Goal: Transaction & Acquisition: Purchase product/service

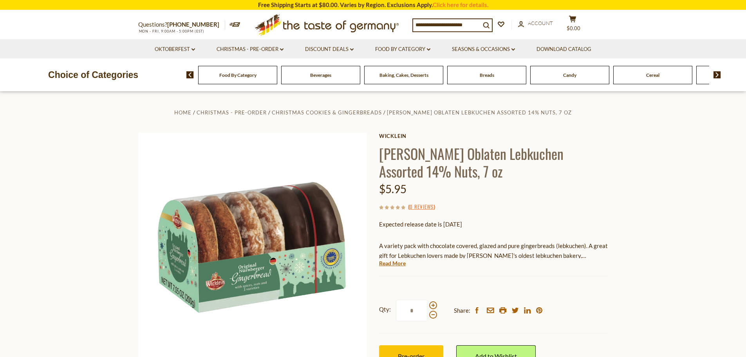
click at [238, 74] on span "Food By Category" at bounding box center [237, 75] width 37 height 6
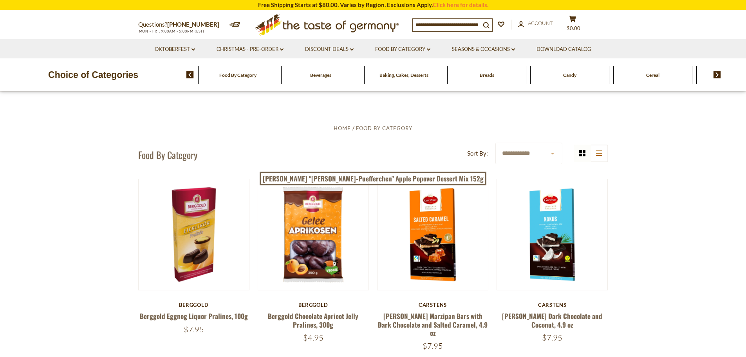
click at [404, 77] on span "Baking, Cakes, Desserts" at bounding box center [404, 75] width 49 height 6
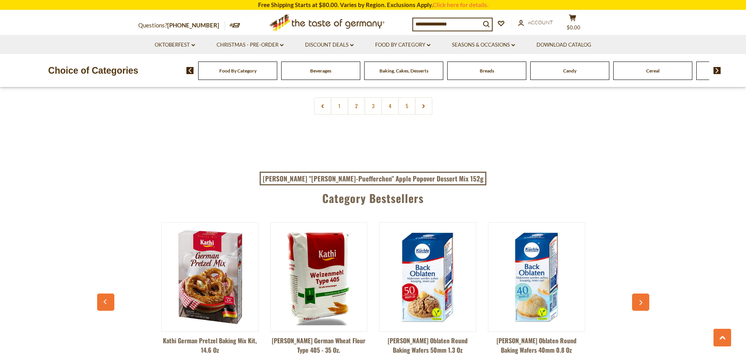
scroll to position [1880, 0]
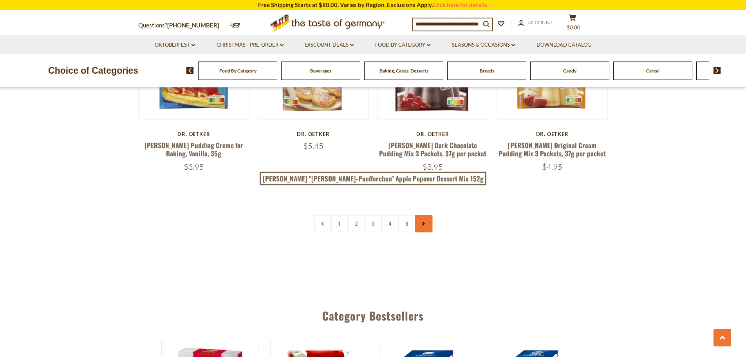
click at [425, 222] on icon at bounding box center [423, 224] width 5 height 4
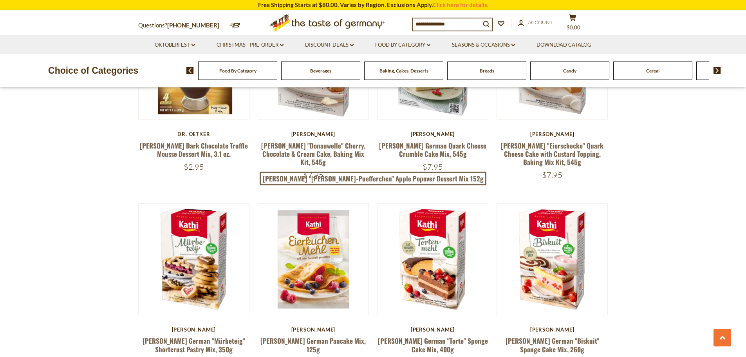
scroll to position [666, 0]
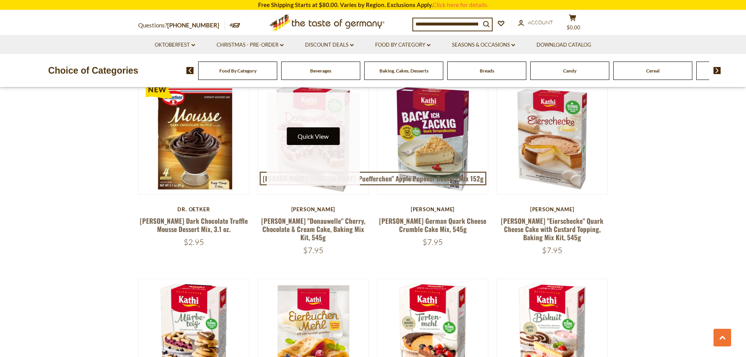
click at [307, 138] on button "Quick View" at bounding box center [313, 136] width 53 height 18
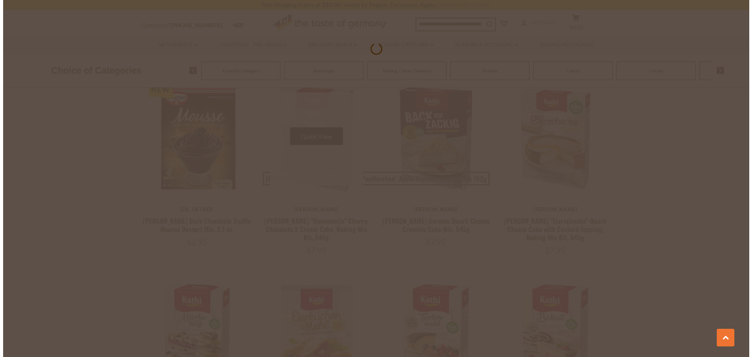
scroll to position [667, 0]
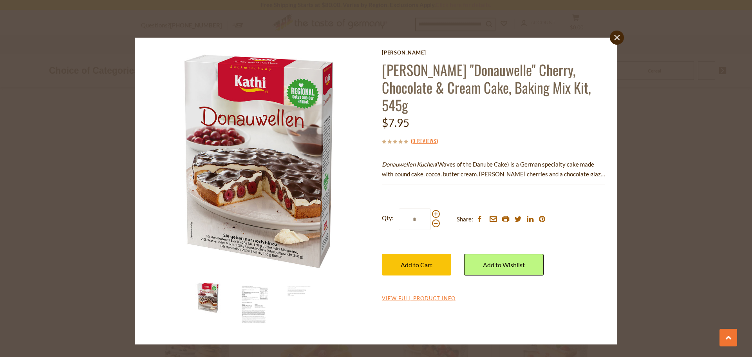
click at [247, 304] on img at bounding box center [253, 304] width 31 height 44
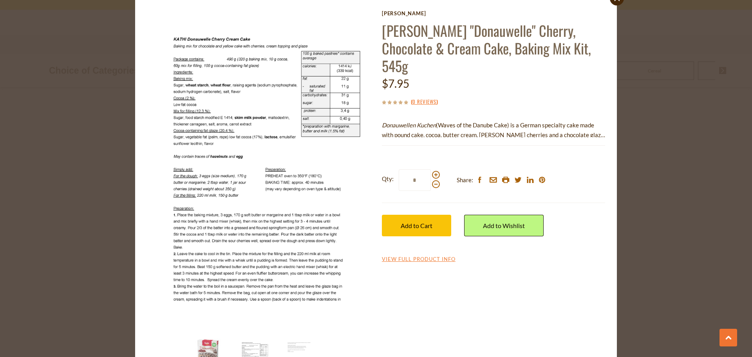
scroll to position [0, 0]
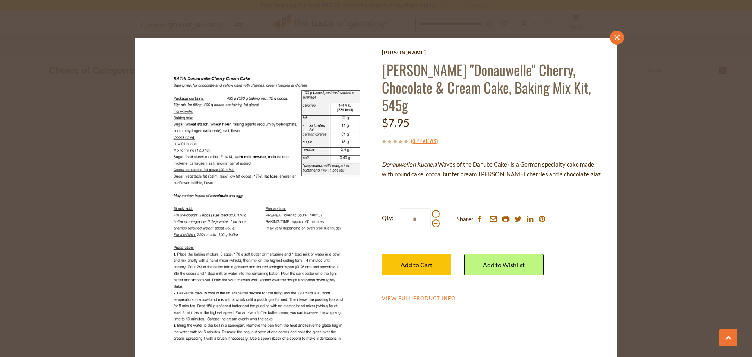
click at [614, 39] on icon "close" at bounding box center [617, 38] width 6 height 6
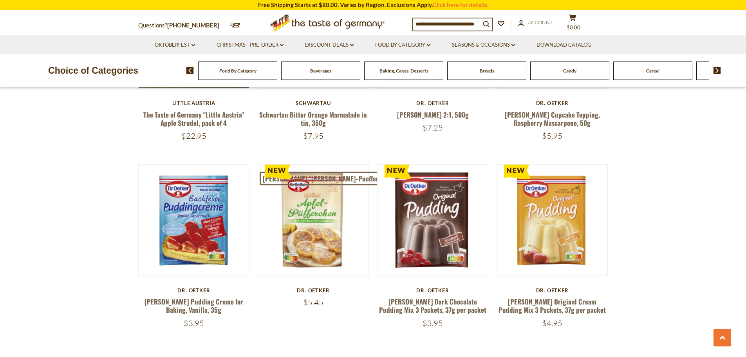
scroll to position [1763, 0]
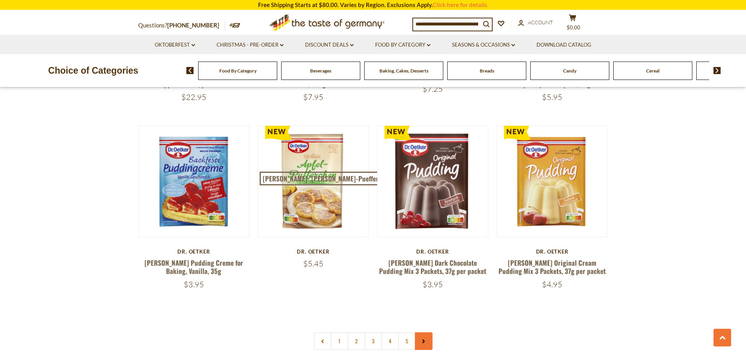
click at [418, 332] on link at bounding box center [424, 341] width 18 height 18
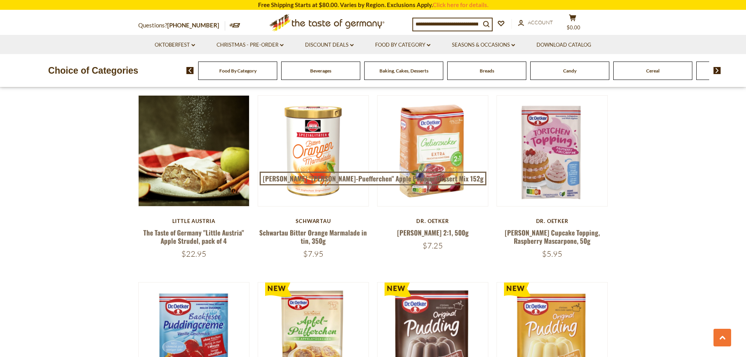
scroll to position [1802, 0]
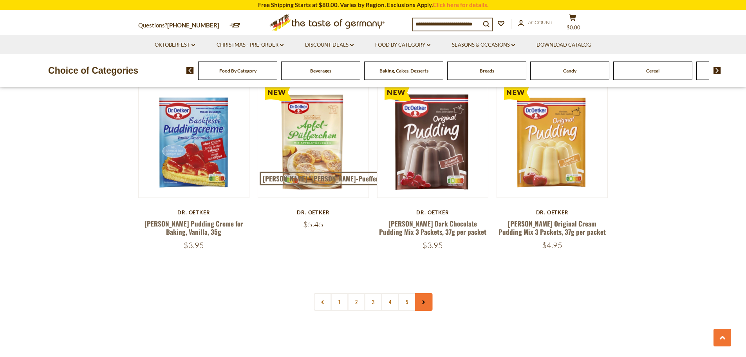
click at [422, 300] on icon at bounding box center [423, 302] width 5 height 4
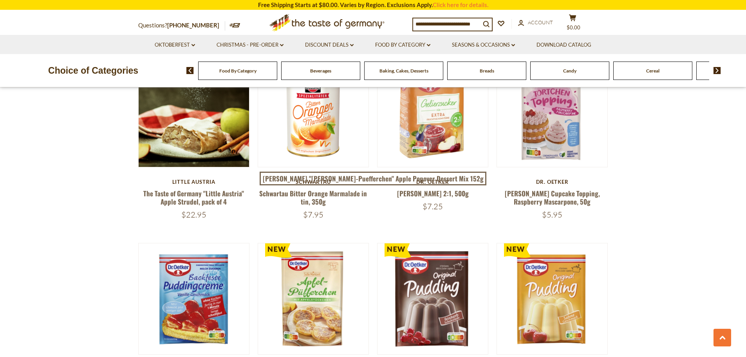
scroll to position [1841, 0]
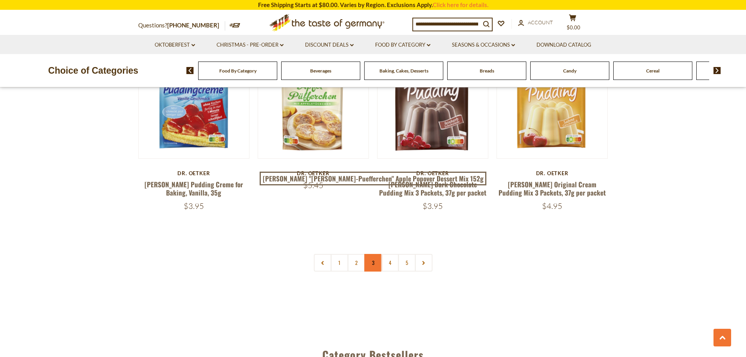
click at [374, 254] on link "3" at bounding box center [373, 263] width 18 height 18
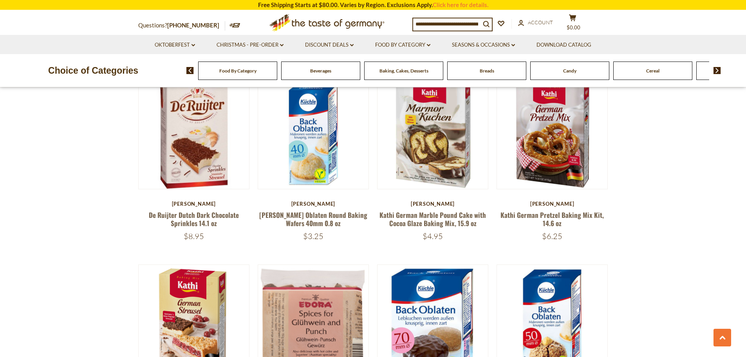
scroll to position [1661, 0]
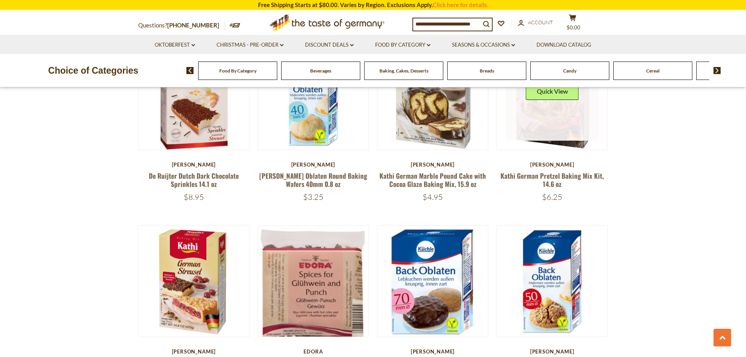
click at [563, 108] on link at bounding box center [552, 93] width 93 height 93
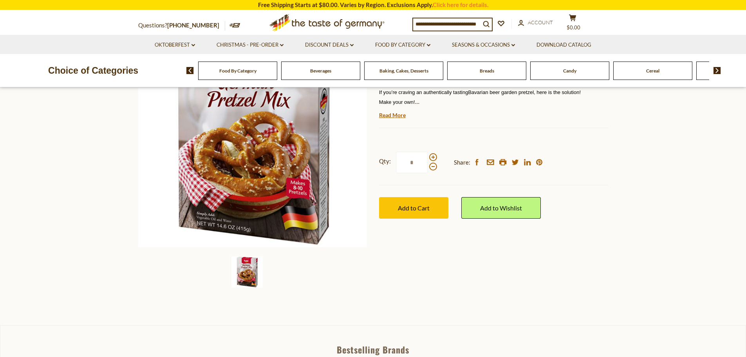
scroll to position [118, 0]
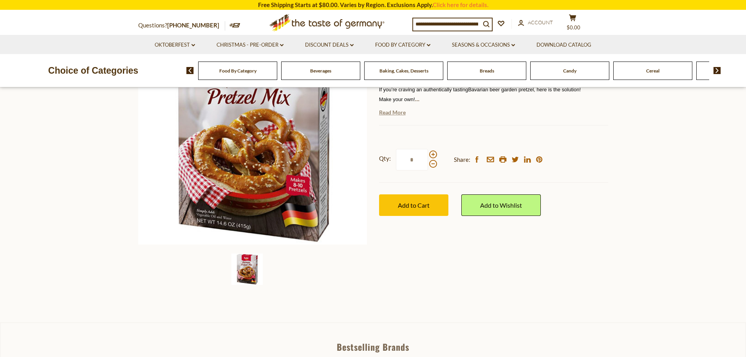
click at [394, 114] on link "Read More" at bounding box center [392, 113] width 27 height 8
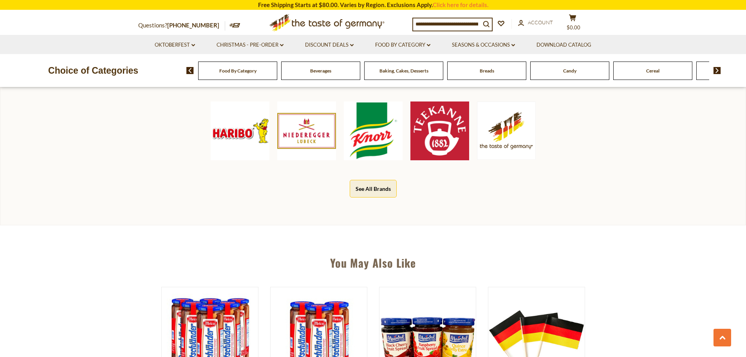
scroll to position [666, 0]
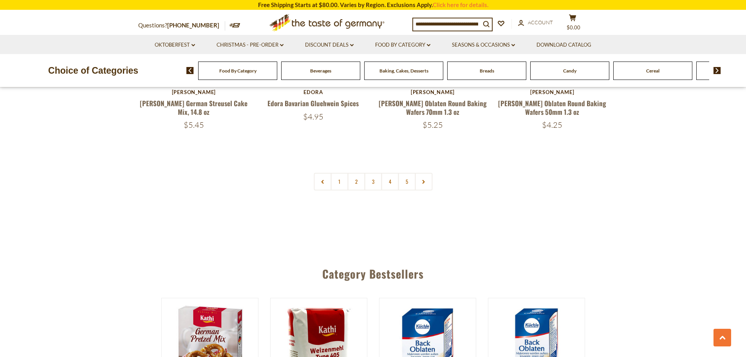
scroll to position [1923, 0]
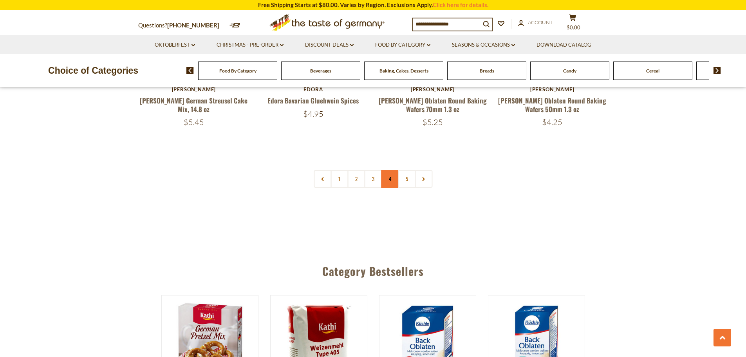
click at [383, 170] on link "4" at bounding box center [390, 179] width 18 height 18
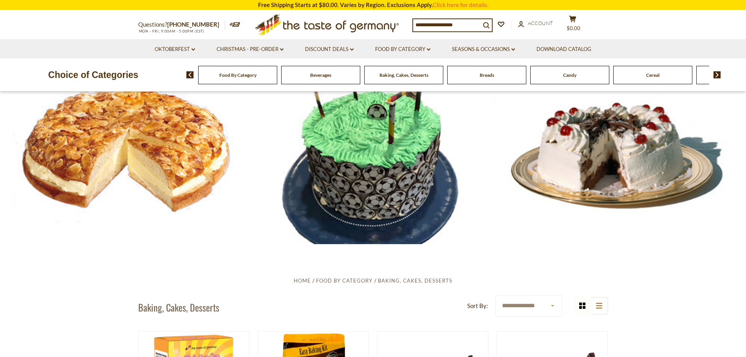
scroll to position [0, 0]
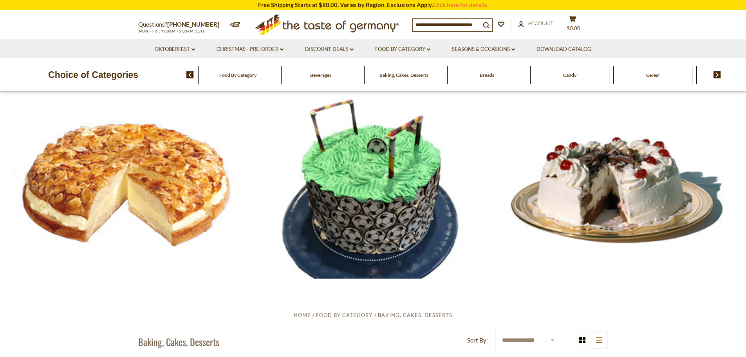
click at [660, 180] on div at bounding box center [373, 185] width 746 height 186
click at [630, 189] on div at bounding box center [373, 185] width 746 height 186
click at [716, 76] on img at bounding box center [717, 74] width 7 height 7
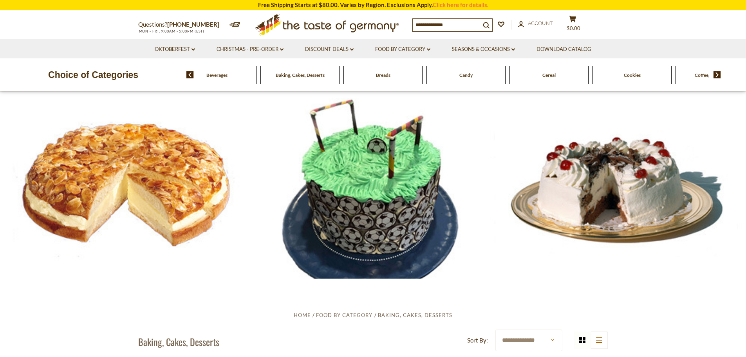
click at [716, 76] on img at bounding box center [717, 74] width 7 height 7
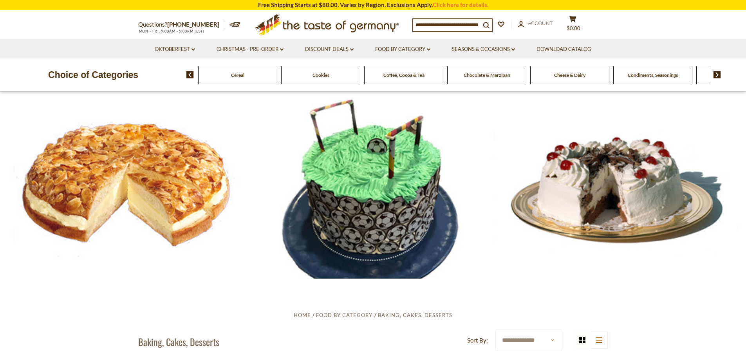
click at [716, 76] on img at bounding box center [717, 74] width 7 height 7
click at [459, 76] on span "Cheese & Dairy" at bounding box center [465, 75] width 31 height 6
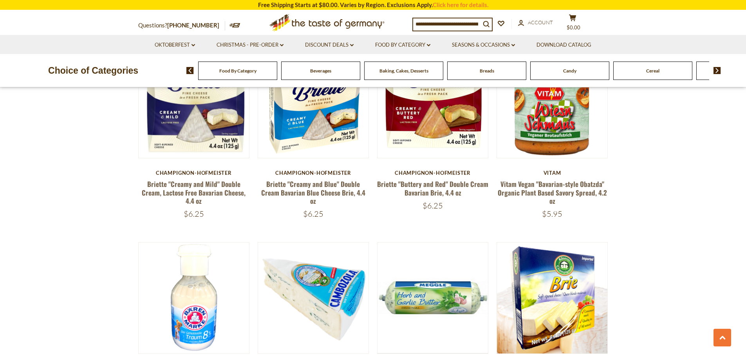
scroll to position [548, 0]
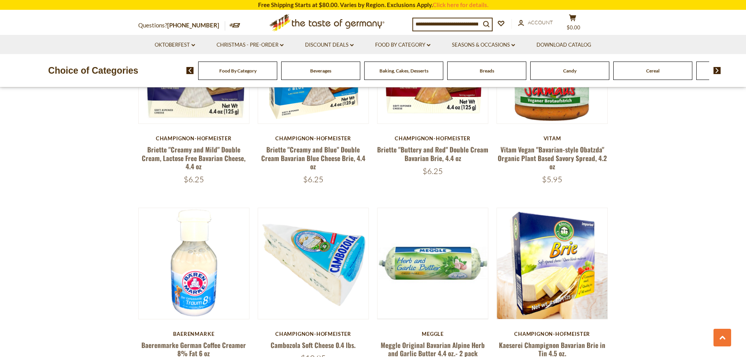
click at [720, 70] on img at bounding box center [717, 70] width 7 height 7
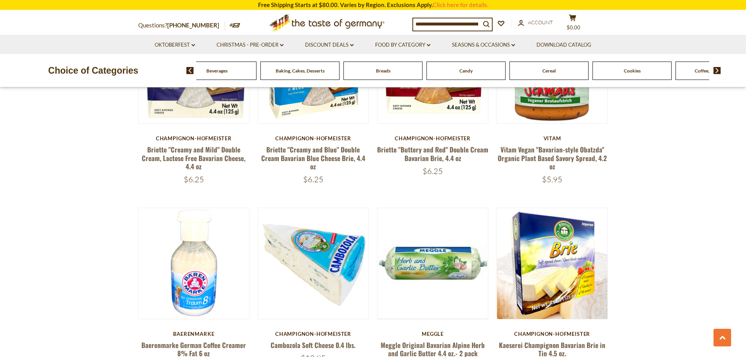
click at [720, 70] on img at bounding box center [717, 70] width 7 height 7
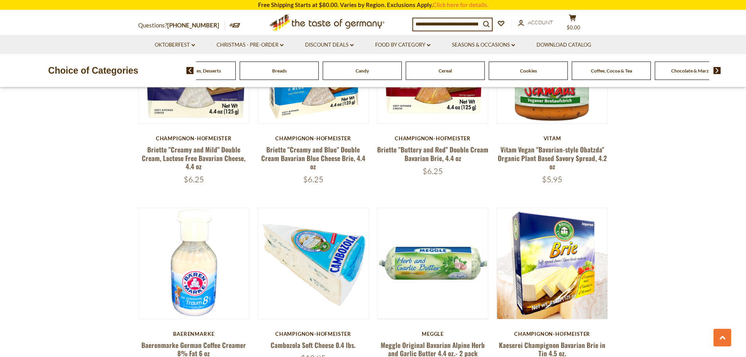
click at [720, 70] on img at bounding box center [717, 70] width 7 height 7
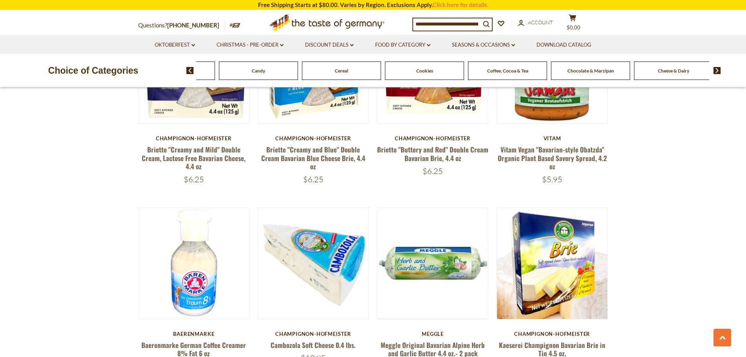
click at [720, 70] on img at bounding box center [717, 70] width 7 height 7
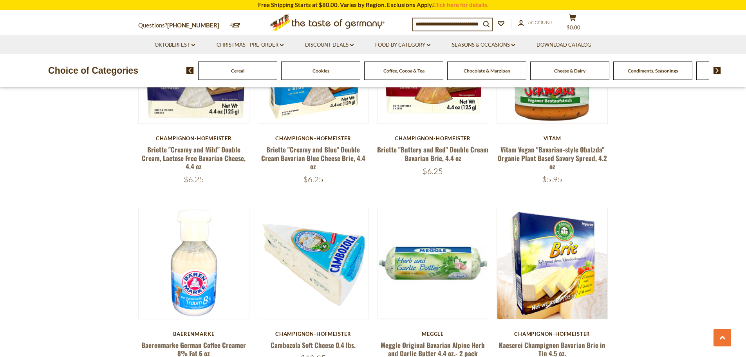
click at [720, 70] on img at bounding box center [717, 70] width 7 height 7
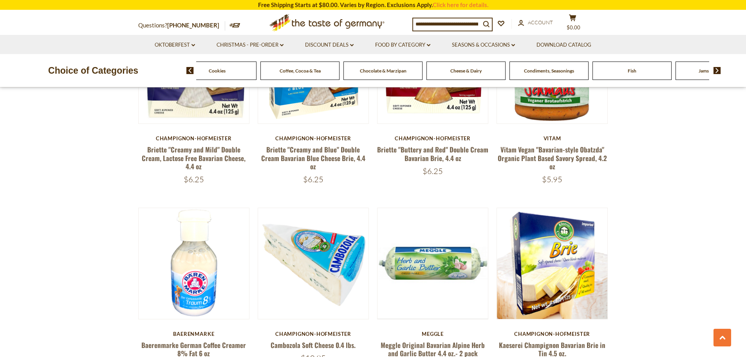
click at [636, 73] on span "Fish" at bounding box center [632, 71] width 9 height 6
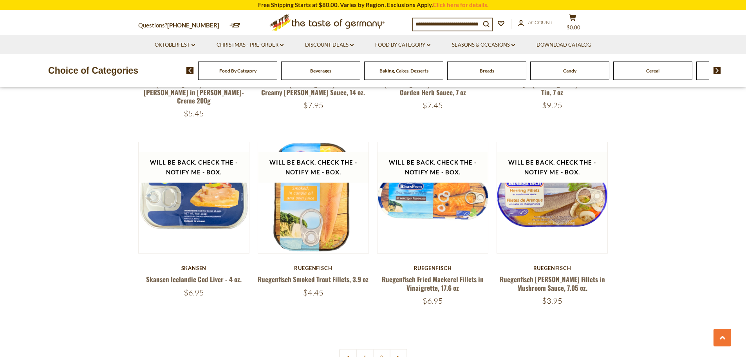
scroll to position [1802, 0]
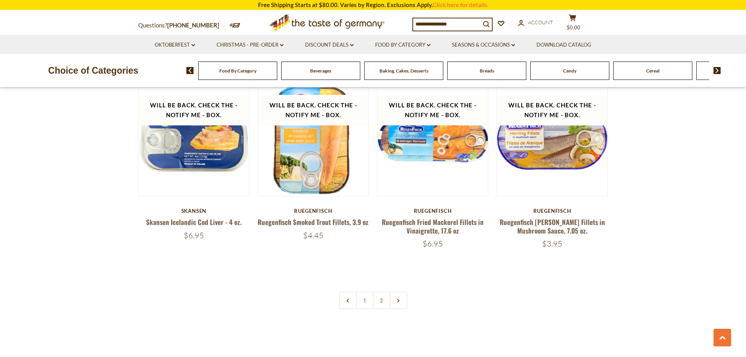
click at [716, 69] on img at bounding box center [717, 70] width 7 height 7
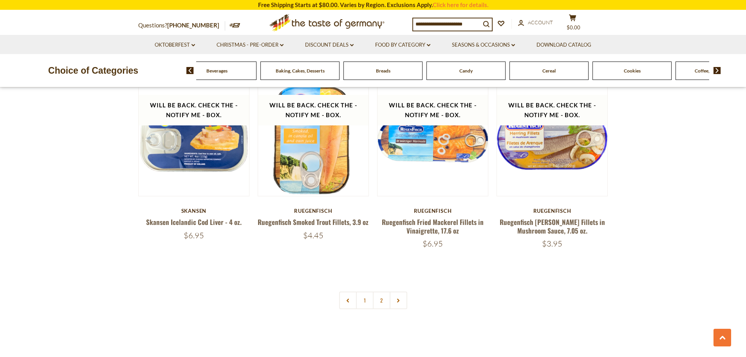
click at [716, 69] on img at bounding box center [717, 70] width 7 height 7
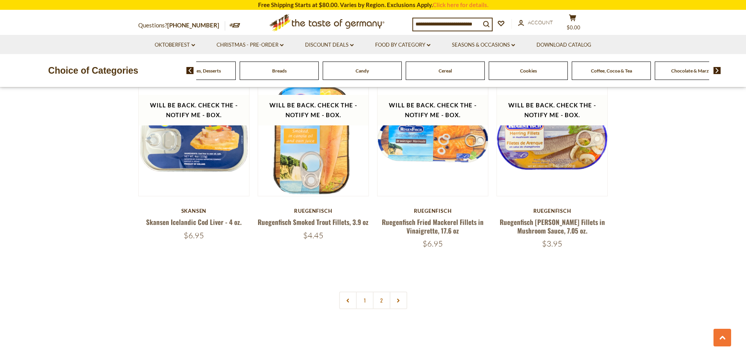
click at [716, 69] on img at bounding box center [717, 70] width 7 height 7
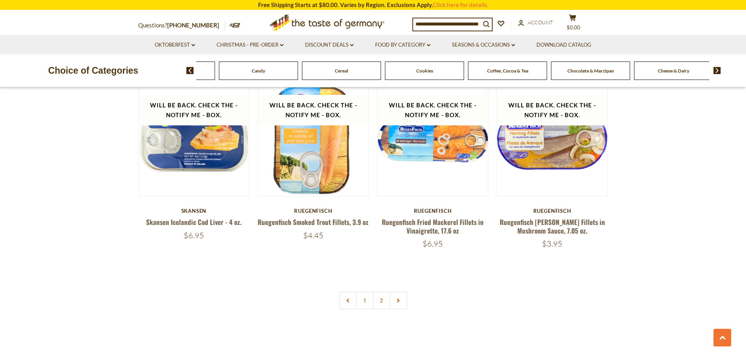
click at [716, 69] on img at bounding box center [717, 70] width 7 height 7
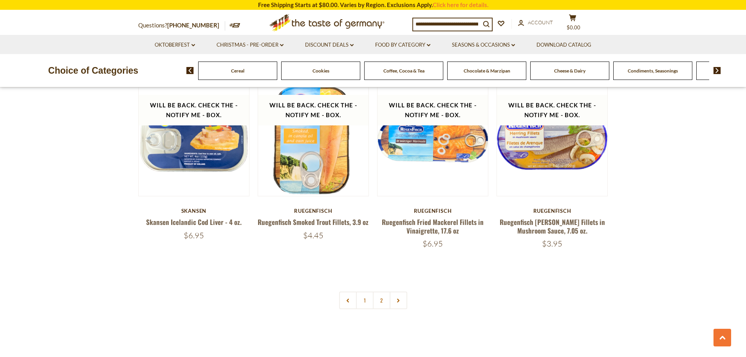
click at [648, 71] on span "Condiments, Seasonings" at bounding box center [653, 71] width 50 height 6
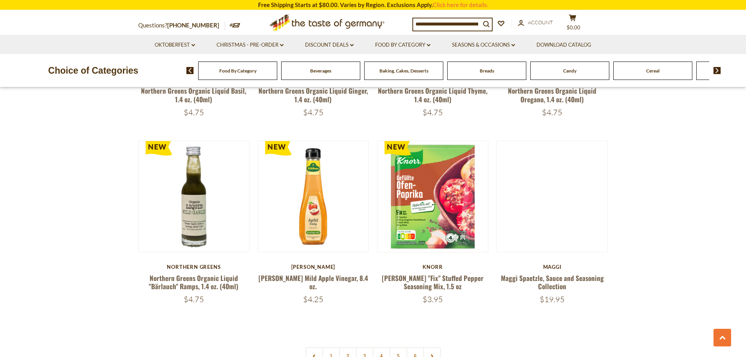
scroll to position [1802, 0]
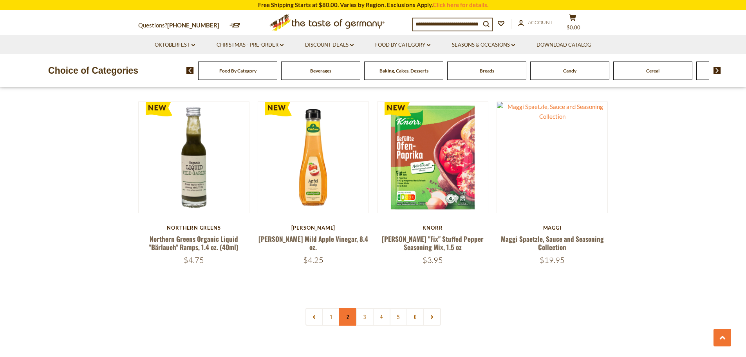
click at [346, 308] on link "2" at bounding box center [348, 317] width 18 height 18
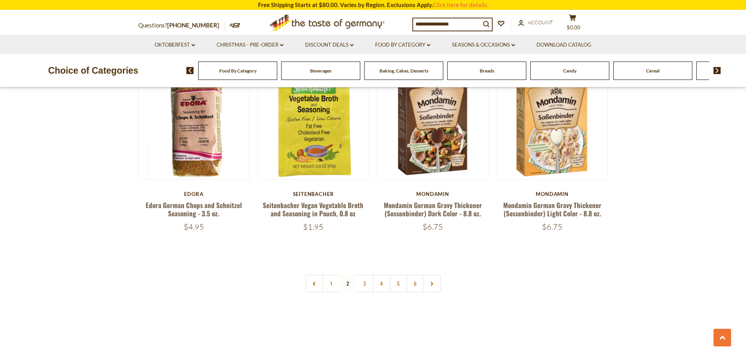
scroll to position [1818, 0]
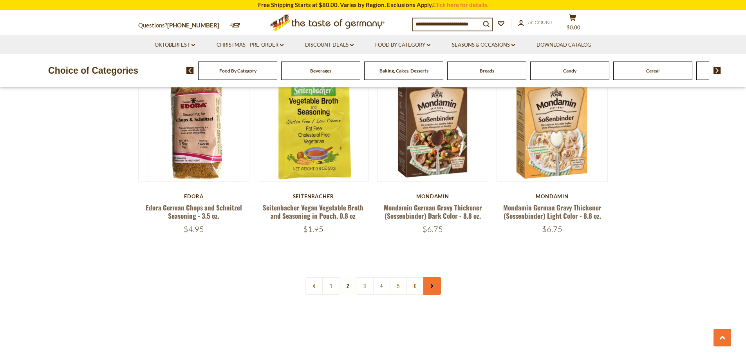
click at [430, 277] on link at bounding box center [432, 286] width 18 height 18
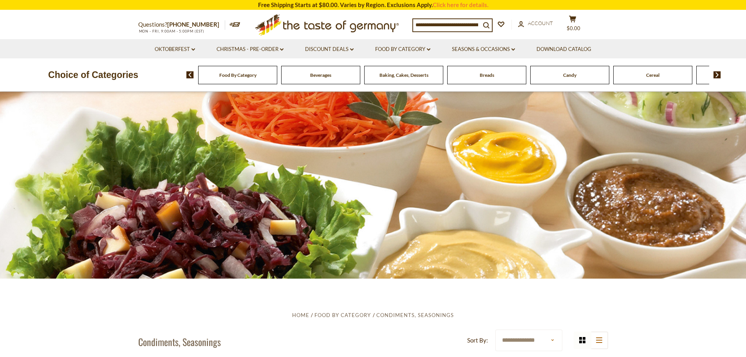
click at [436, 24] on input at bounding box center [446, 24] width 67 height 11
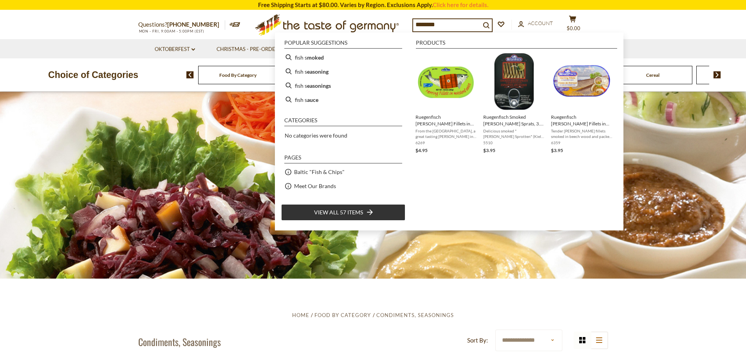
type input "*********"
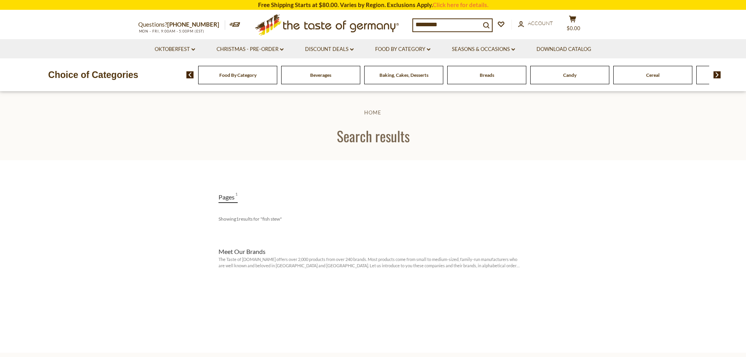
click at [434, 21] on input "*********" at bounding box center [446, 24] width 67 height 11
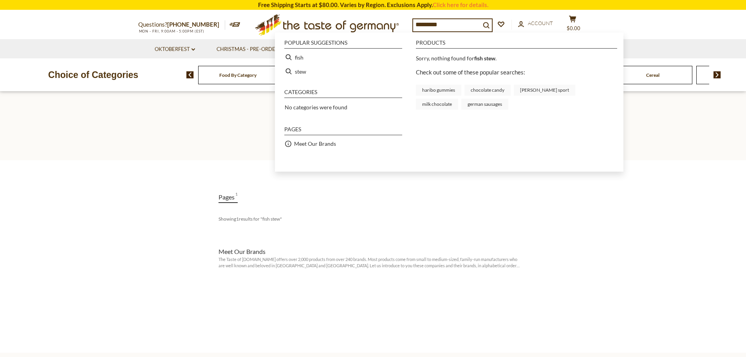
click at [434, 21] on input "*********" at bounding box center [446, 24] width 67 height 11
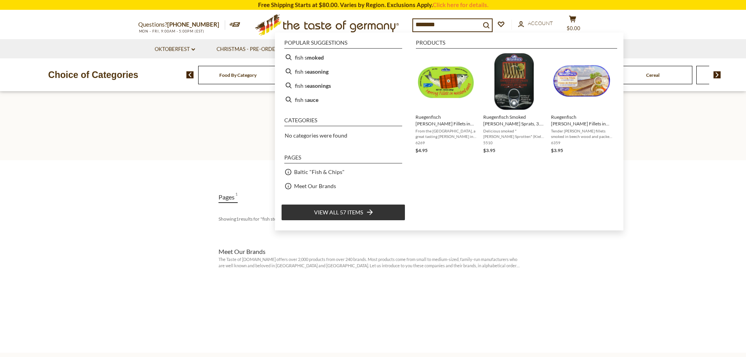
type input "*********"
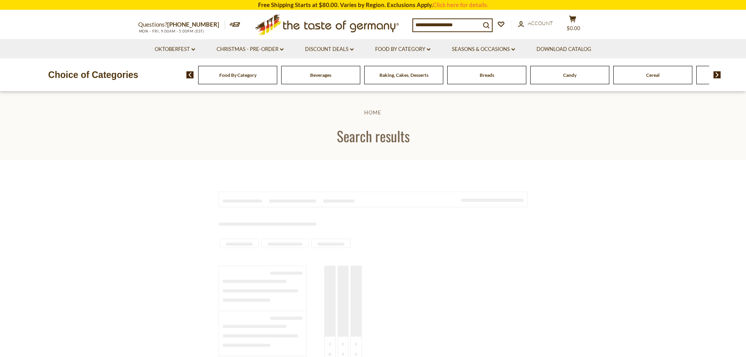
type input "*********"
